Goal: Information Seeking & Learning: Learn about a topic

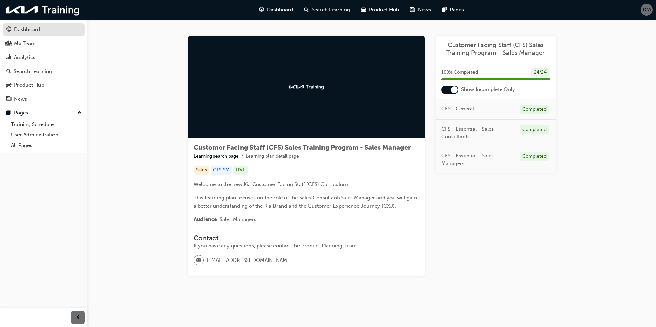
click at [40, 30] on div "Dashboard" at bounding box center [43, 29] width 75 height 9
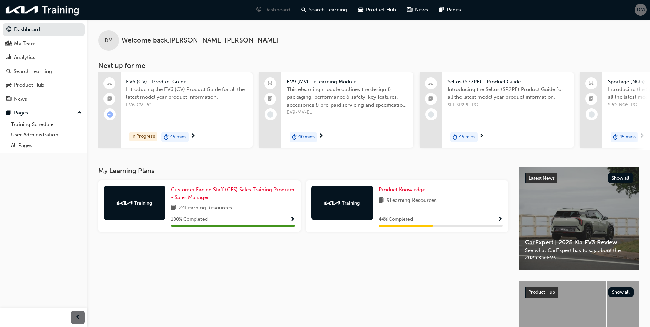
click at [406, 191] on span "Product Knowledge" at bounding box center [402, 190] width 47 height 6
click at [408, 193] on span "Product Knowledge" at bounding box center [402, 190] width 47 height 6
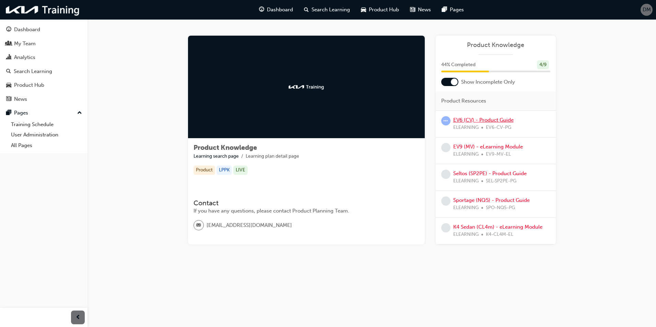
click at [488, 119] on link "EV6 (CV) - Product Guide" at bounding box center [483, 120] width 60 height 6
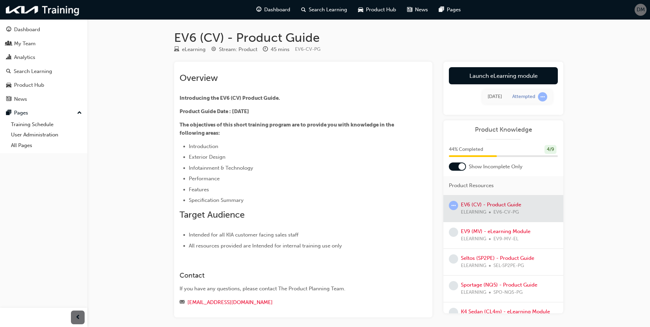
scroll to position [16, 0]
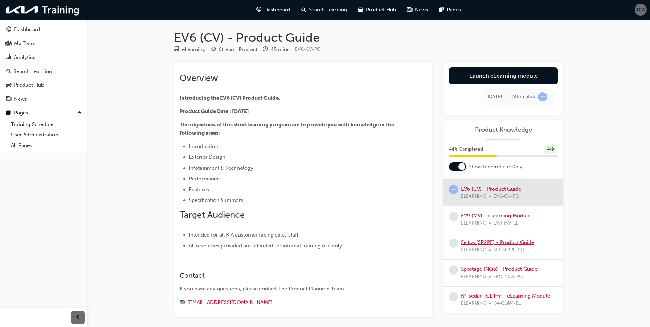
click at [505, 242] on link "Seltos (SP2PE) - Product Guide" at bounding box center [497, 242] width 73 height 6
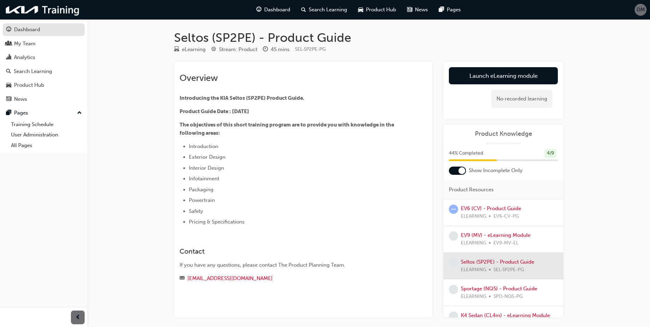
click at [41, 30] on div "Dashboard" at bounding box center [43, 29] width 75 height 9
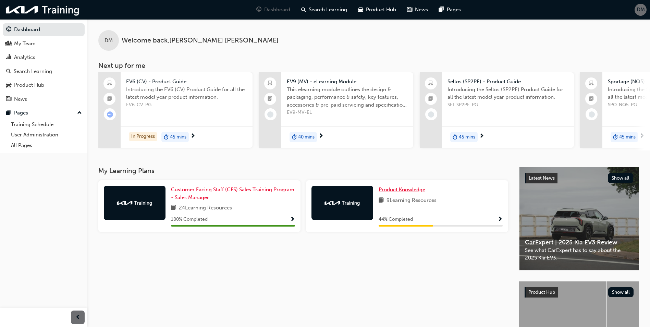
click at [404, 193] on span "Product Knowledge" at bounding box center [402, 190] width 47 height 6
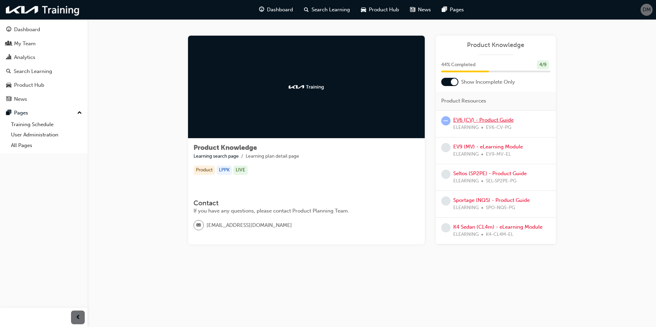
click at [493, 119] on link "EV6 (CV) - Product Guide" at bounding box center [483, 120] width 60 height 6
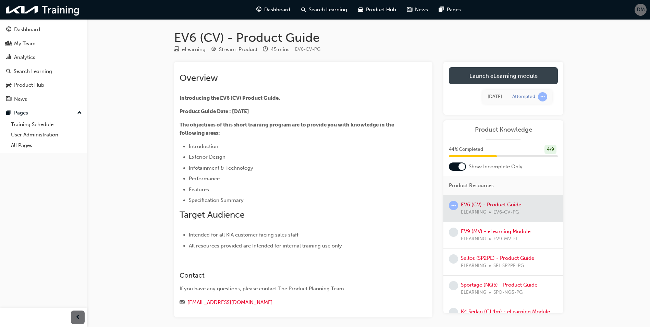
click at [507, 75] on link "Launch eLearning module" at bounding box center [503, 75] width 109 height 17
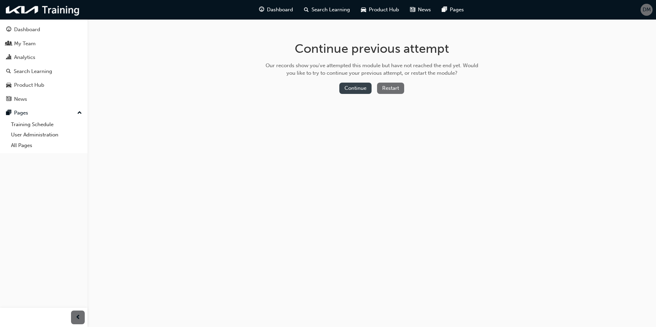
click at [355, 88] on button "Continue" at bounding box center [355, 88] width 32 height 11
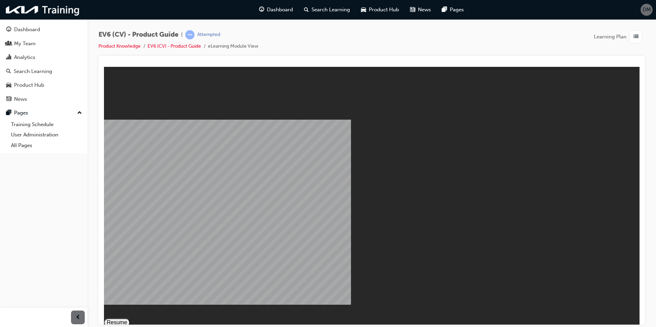
click at [130, 318] on button "Resume" at bounding box center [117, 322] width 26 height 8
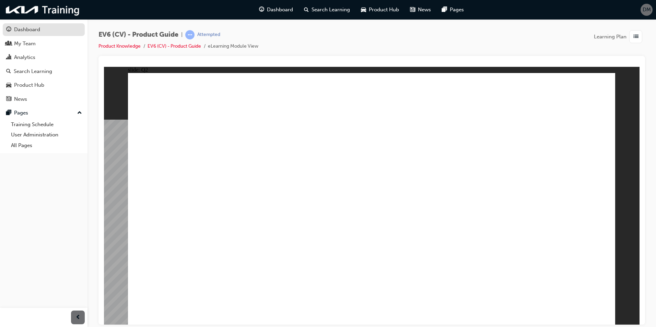
click at [27, 26] on div "Dashboard" at bounding box center [27, 30] width 26 height 8
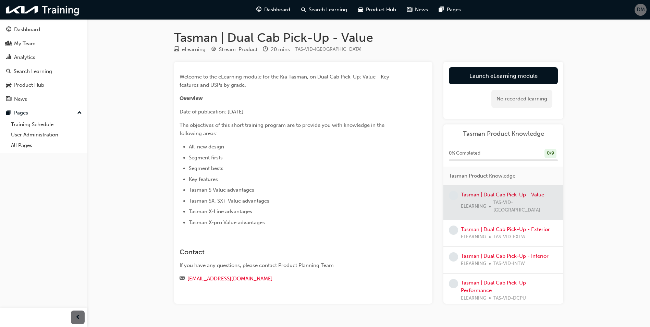
click at [495, 195] on div at bounding box center [504, 203] width 120 height 34
click at [500, 74] on link "Launch eLearning module" at bounding box center [503, 75] width 109 height 17
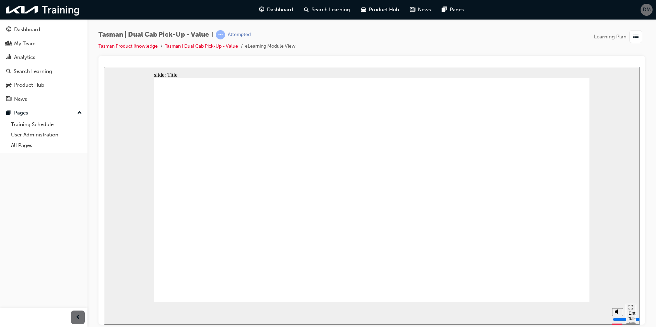
drag, startPoint x: 379, startPoint y: 257, endPoint x: 364, endPoint y: 261, distance: 15.3
click at [612, 290] on button "Mute (Ctrl+Alt+M)" at bounding box center [617, 286] width 11 height 8
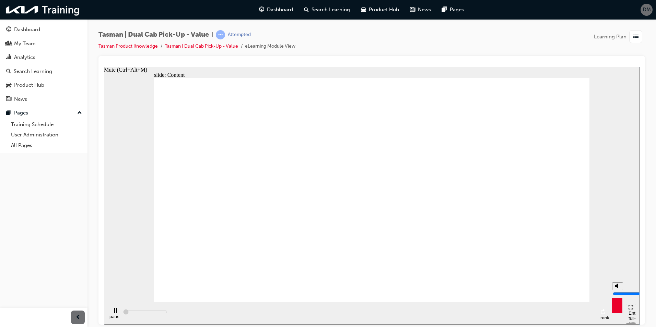
type input "3200"
type input "0"
click at [615, 288] on icon "Unmute (Ctrl+Alt+M)" at bounding box center [616, 285] width 5 height 5
type input "4300"
type input "8"
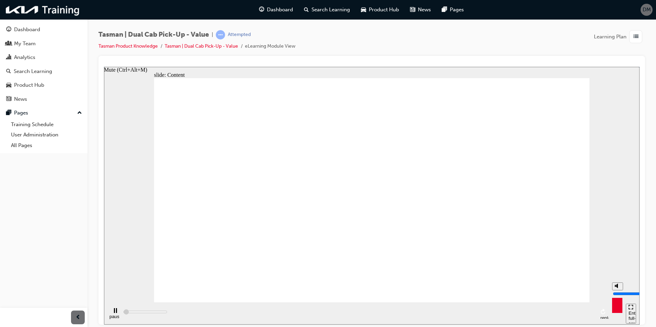
type input "7600"
type input "9"
type input "7700"
type input "8"
type input "7700"
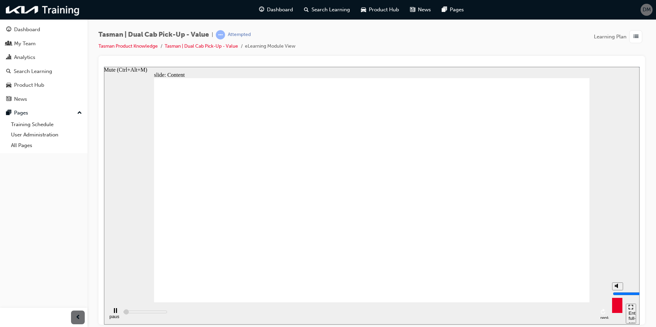
type input "7"
type input "7800"
type input "6"
type input "7800"
type input "5"
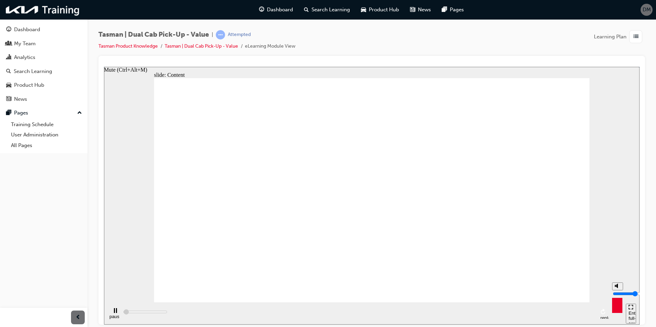
type input "7800"
type input "4"
type input "8300"
drag, startPoint x: 616, startPoint y: 286, endPoint x: 617, endPoint y: 295, distance: 8.9
type input "4"
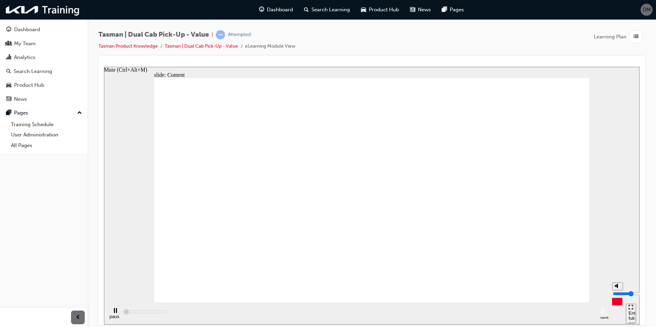
click at [617, 295] on input "volume" at bounding box center [634, 293] width 44 height 5
click at [116, 313] on rect "pause" at bounding box center [116, 310] width 1 height 5
click at [113, 313] on icon "play" at bounding box center [115, 310] width 5 height 5
click at [114, 313] on rect "pause" at bounding box center [114, 310] width 1 height 5
click at [110, 313] on div "play" at bounding box center [115, 314] width 12 height 12
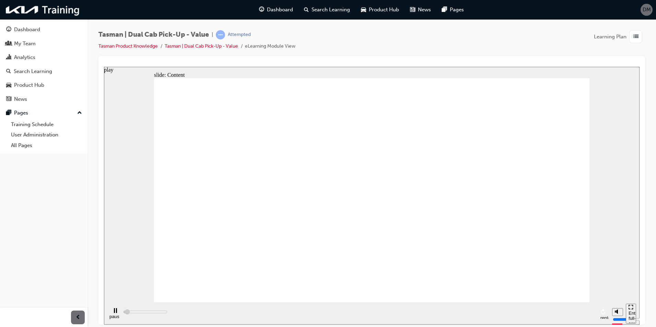
click at [111, 313] on div "pause" at bounding box center [115, 314] width 12 height 12
click at [109, 314] on div "play" at bounding box center [115, 314] width 12 height 12
click at [131, 313] on div "pause replay" at bounding box center [357, 313] width 501 height 22
click at [148, 314] on div "pause replay" at bounding box center [357, 313] width 501 height 22
drag, startPoint x: 132, startPoint y: 314, endPoint x: 130, endPoint y: 311, distance: 3.6
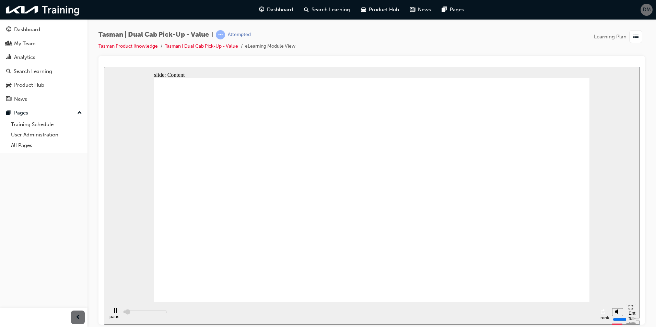
click at [132, 313] on div "pause replay" at bounding box center [357, 313] width 501 height 22
click at [130, 311] on div "pause replay" at bounding box center [357, 313] width 501 height 22
click at [114, 313] on icon "pause" at bounding box center [115, 310] width 3 height 5
click at [113, 313] on icon "play" at bounding box center [115, 310] width 4 height 5
click at [114, 314] on div "pause" at bounding box center [115, 316] width 12 height 5
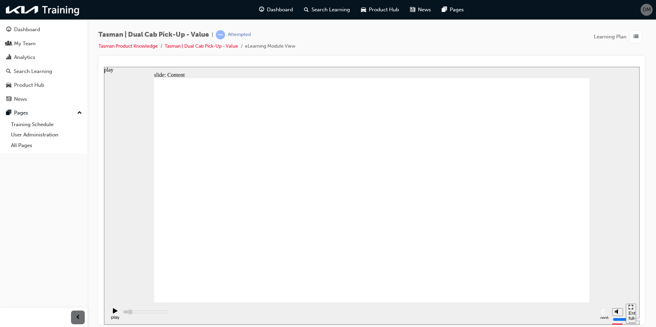
click at [114, 314] on div "play" at bounding box center [115, 316] width 12 height 5
click at [111, 314] on div "pause" at bounding box center [115, 314] width 12 height 12
click at [111, 314] on div "play" at bounding box center [115, 316] width 12 height 5
click at [114, 313] on rect "pause" at bounding box center [114, 310] width 1 height 5
click at [111, 314] on div "play" at bounding box center [115, 316] width 12 height 5
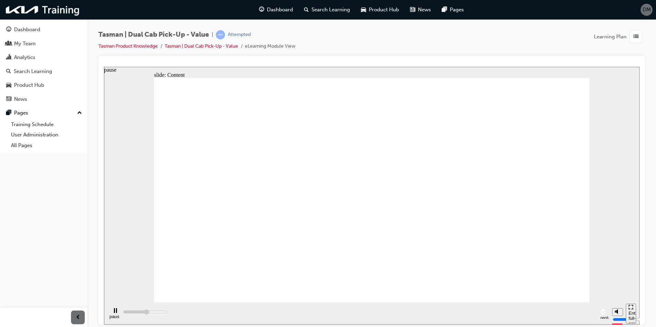
click at [111, 314] on div "pause" at bounding box center [115, 316] width 12 height 5
click at [110, 314] on div "play" at bounding box center [115, 314] width 12 height 12
type input "531700"
click at [113, 314] on div "pause" at bounding box center [115, 316] width 12 height 5
